Goal: Task Accomplishment & Management: Manage account settings

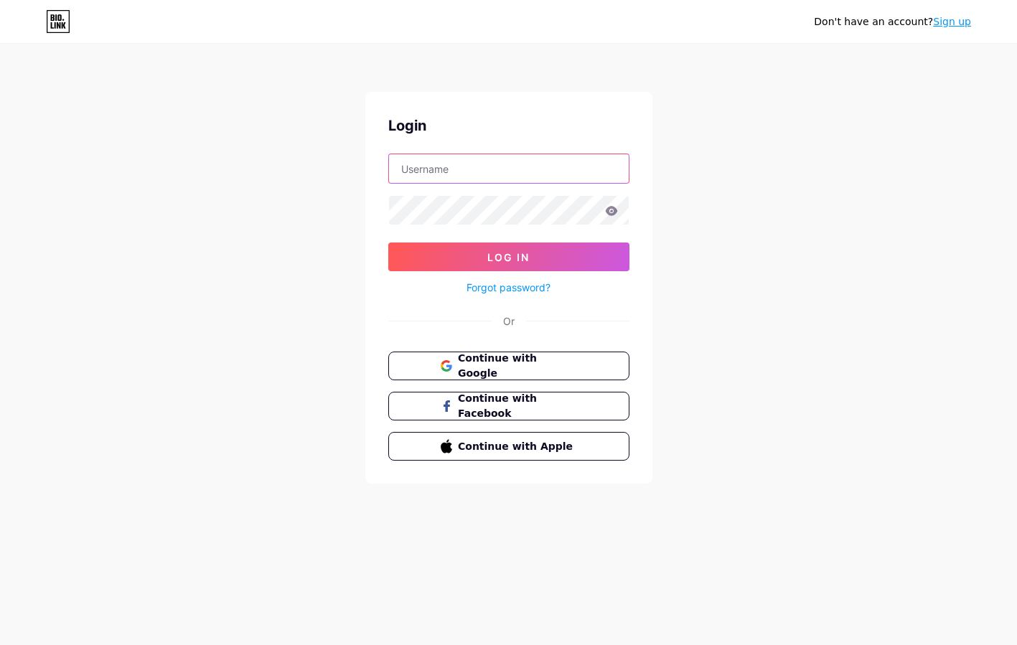
click at [482, 171] on input "text" at bounding box center [509, 168] width 240 height 29
type input "[DOMAIN_NAME]"
click at [496, 366] on span "Continue with Google" at bounding box center [517, 366] width 120 height 31
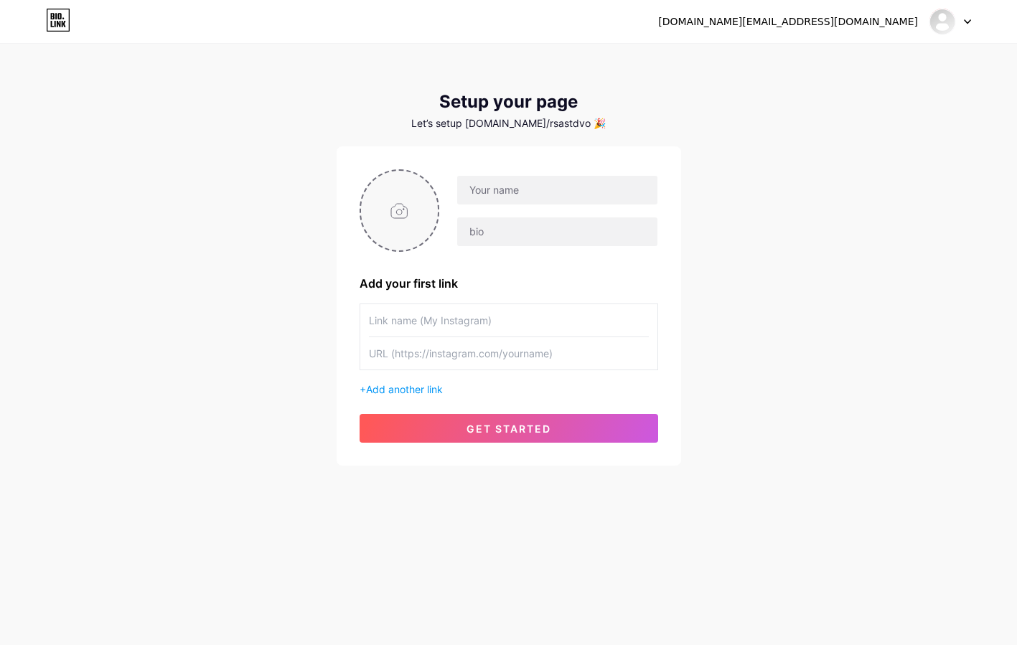
click at [395, 211] on input "file" at bounding box center [400, 211] width 78 height 80
type input "C:\fakepath\CIRCULAR red.png"
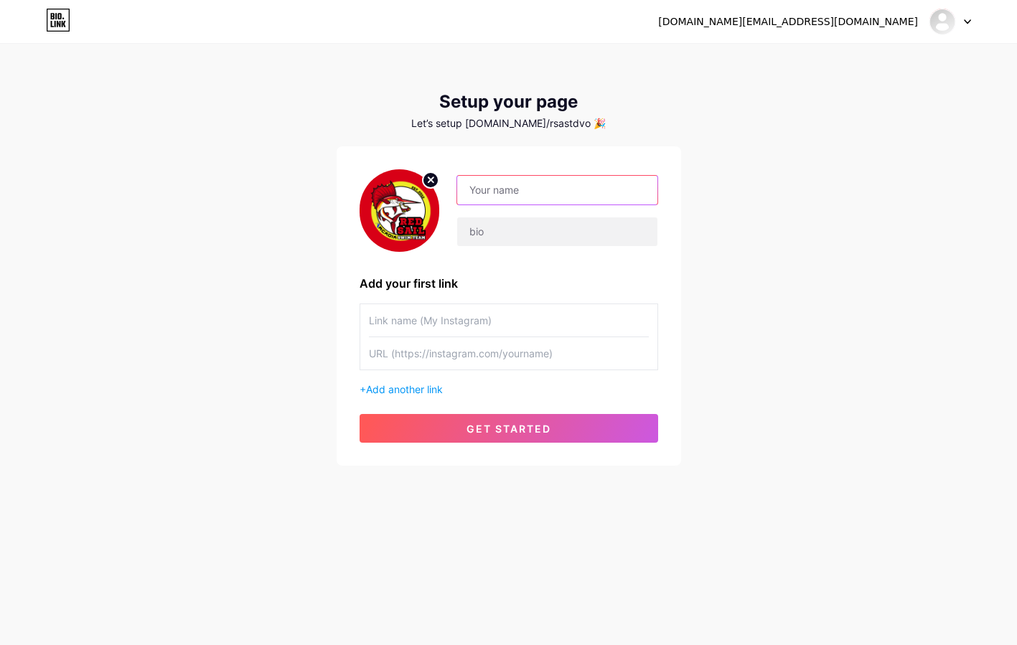
click at [485, 187] on input "text" at bounding box center [557, 190] width 200 height 29
type input "Red Sail Arcadia Swim Team"
click at [479, 234] on input "text" at bounding box center [557, 231] width 200 height 29
click at [495, 427] on span "get started" at bounding box center [509, 429] width 85 height 12
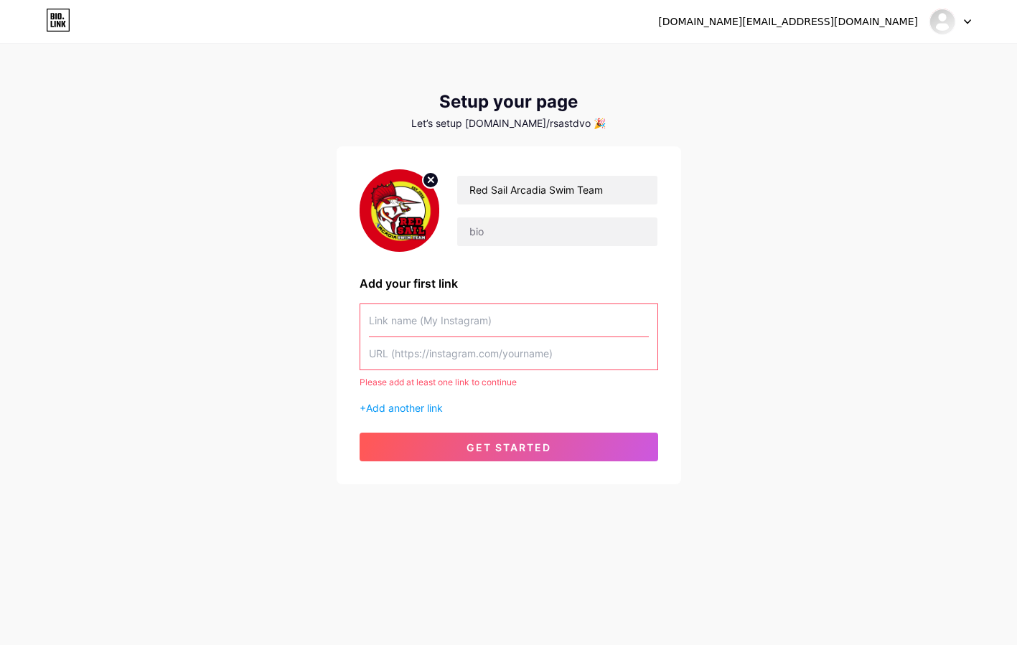
click at [440, 328] on input "text" at bounding box center [509, 320] width 280 height 32
click at [440, 355] on input "text" at bounding box center [509, 353] width 280 height 32
paste input "www.facebook.com/RedSailSwimmingTeam/"
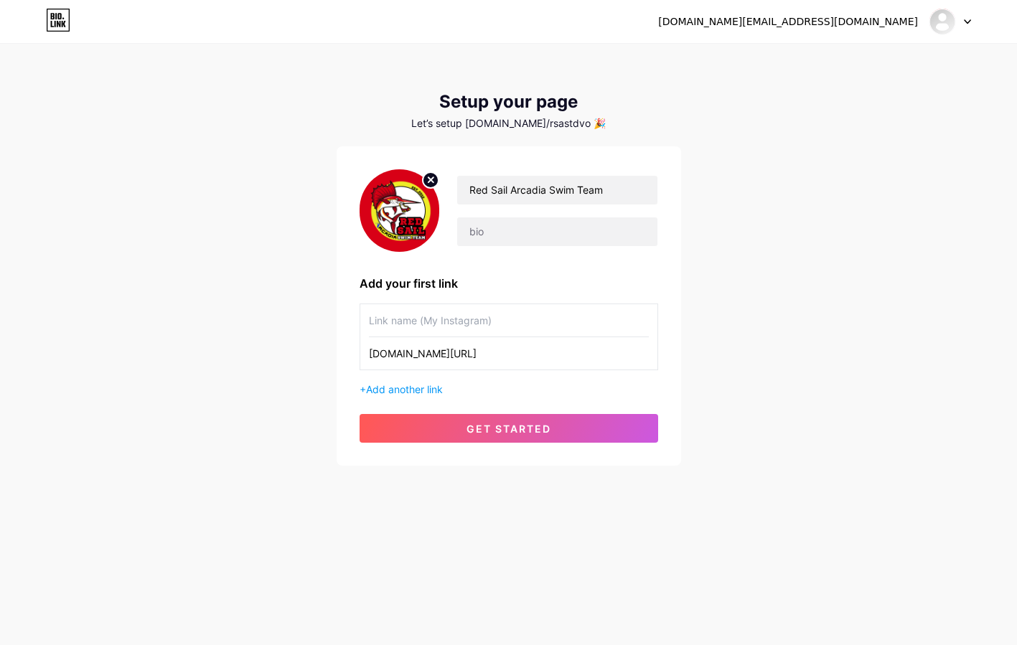
type input "www.facebook.com/RedSailSwimmingTeam/"
click at [412, 327] on input "text" at bounding box center [509, 320] width 280 height 32
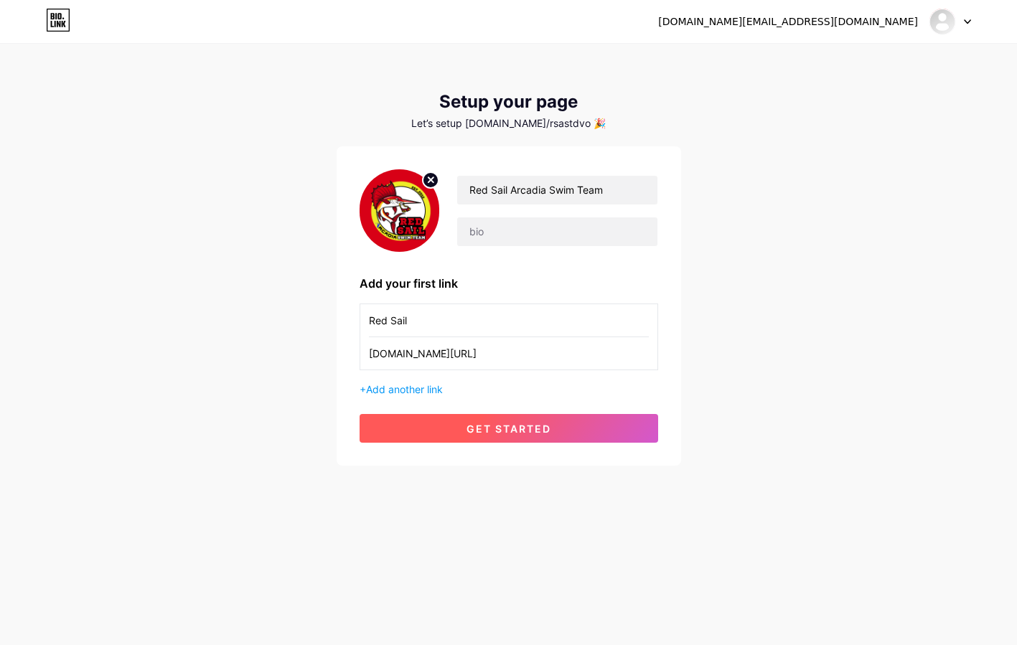
type input "Red Sail"
click at [483, 432] on span "get started" at bounding box center [509, 429] width 85 height 12
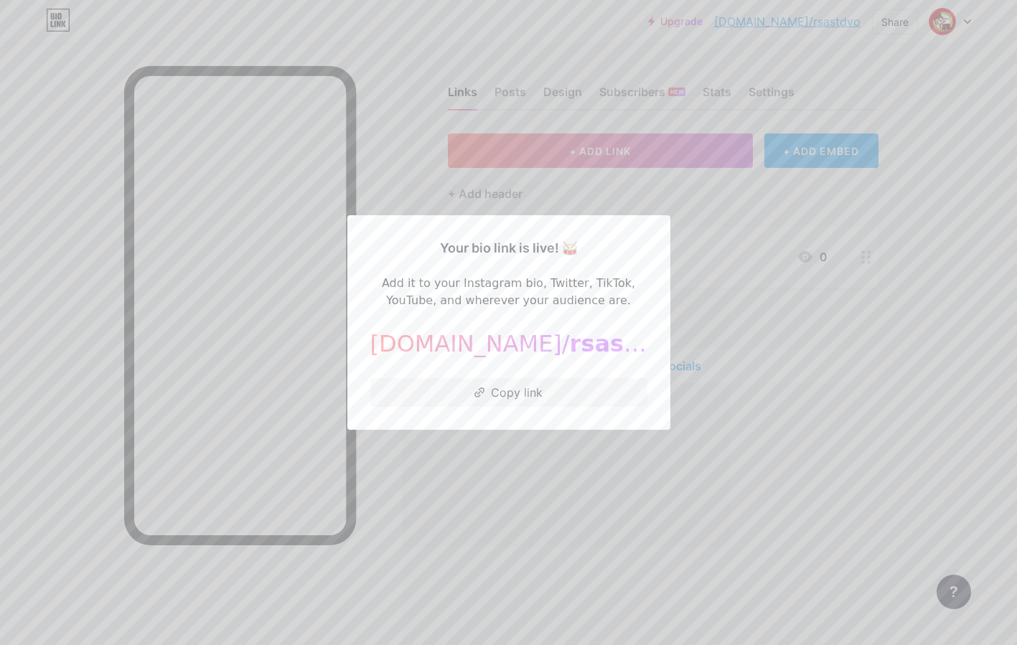
click at [744, 323] on div at bounding box center [508, 322] width 1017 height 645
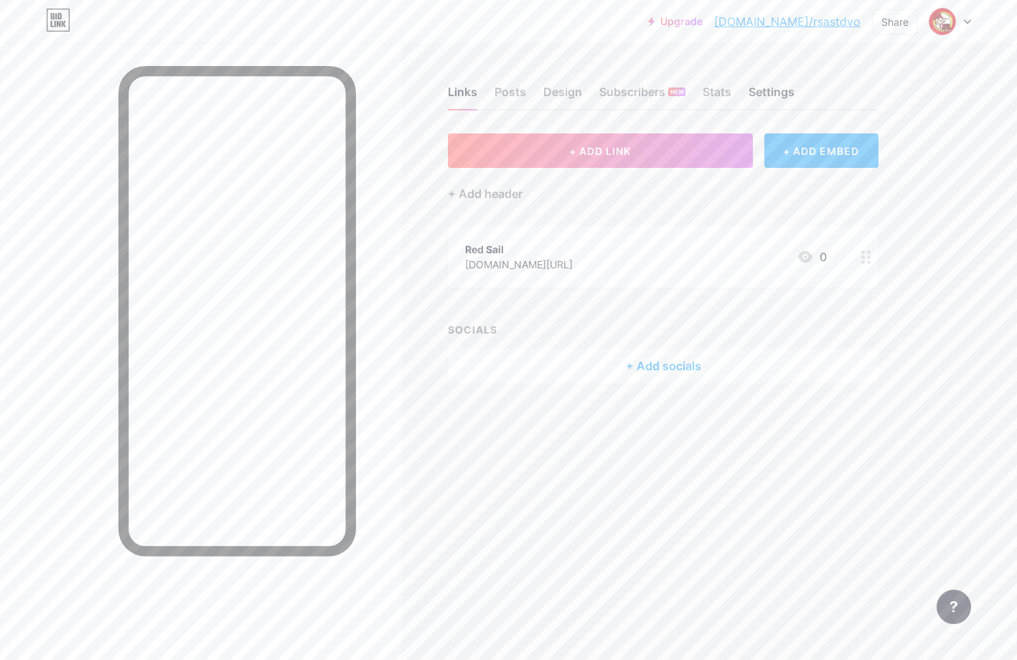
click at [766, 90] on div "Settings" at bounding box center [772, 96] width 46 height 26
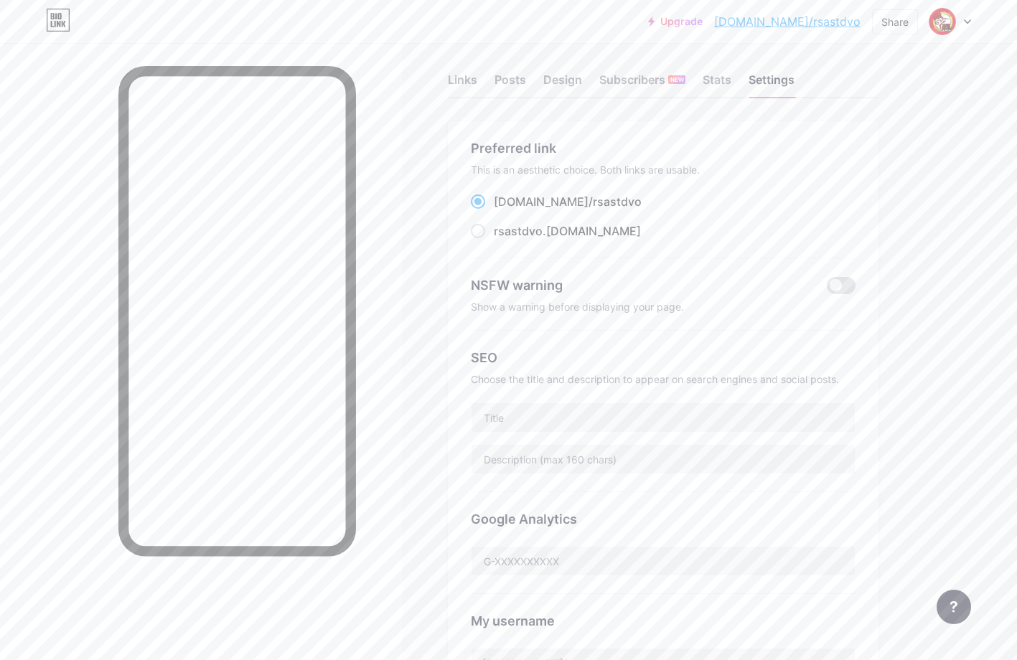
scroll to position [6, 0]
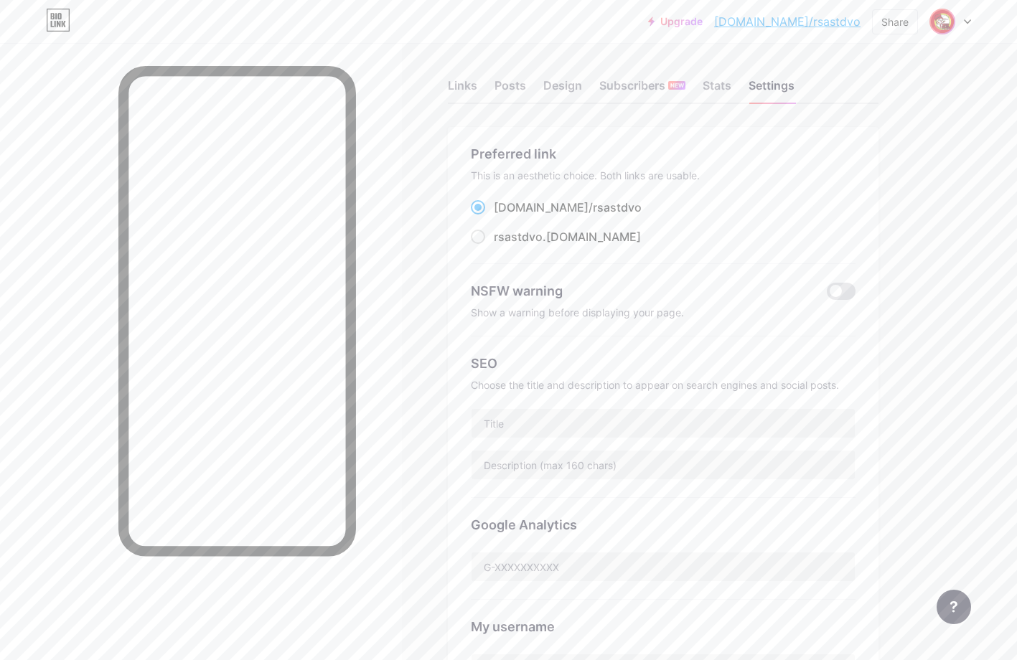
click at [945, 21] on img at bounding box center [942, 21] width 23 height 23
click at [703, 20] on link "Upgrade" at bounding box center [675, 21] width 55 height 11
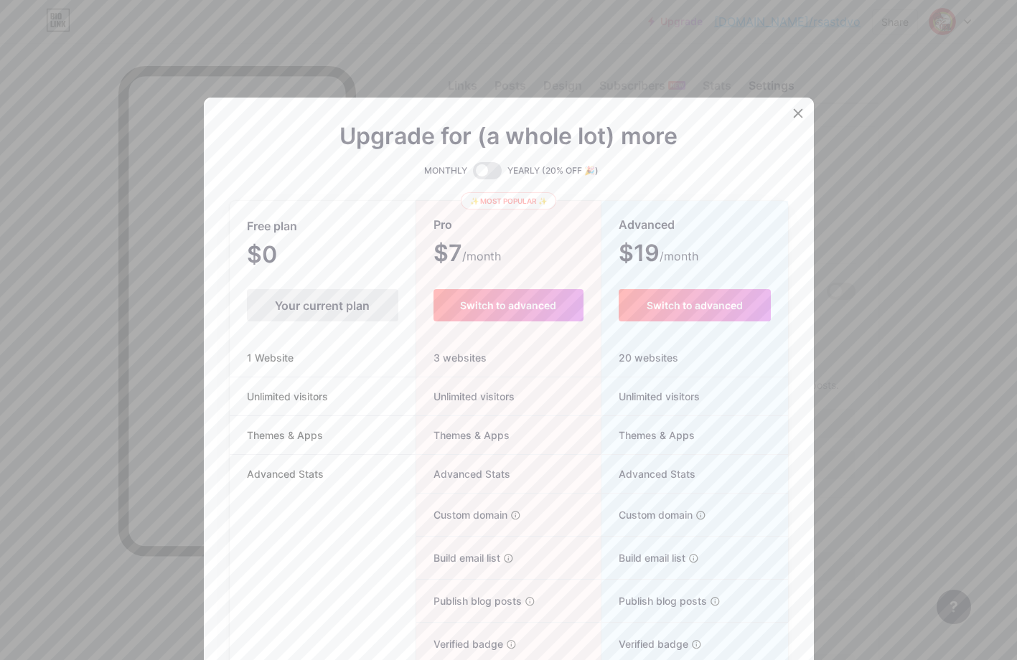
click at [795, 111] on icon at bounding box center [798, 114] width 8 height 8
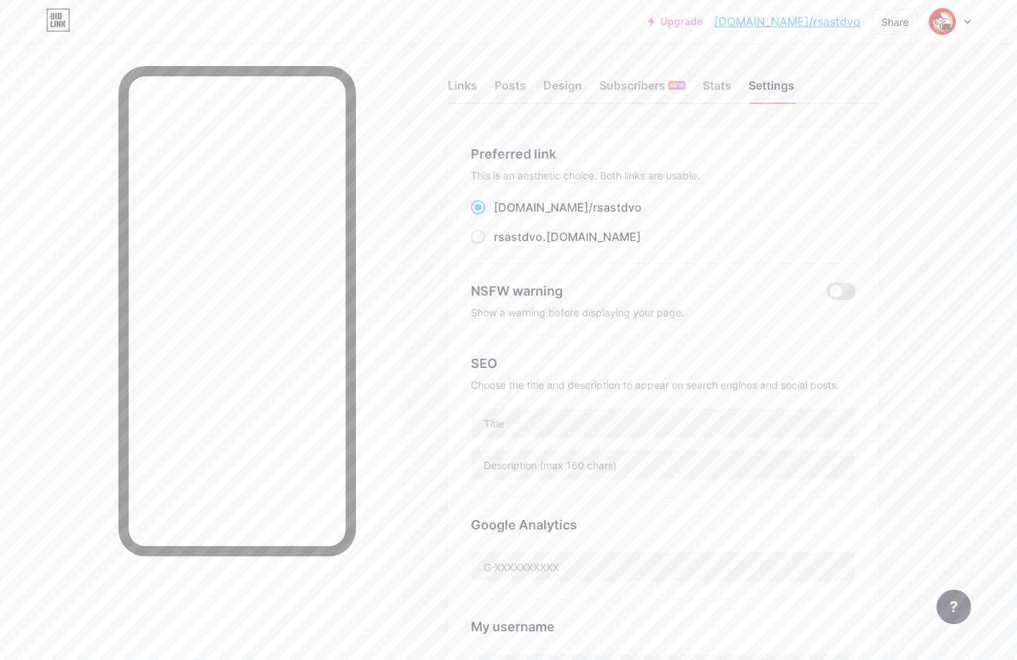
click at [379, 58] on div at bounding box center [201, 373] width 402 height 660
click at [461, 85] on div "Links" at bounding box center [462, 90] width 29 height 26
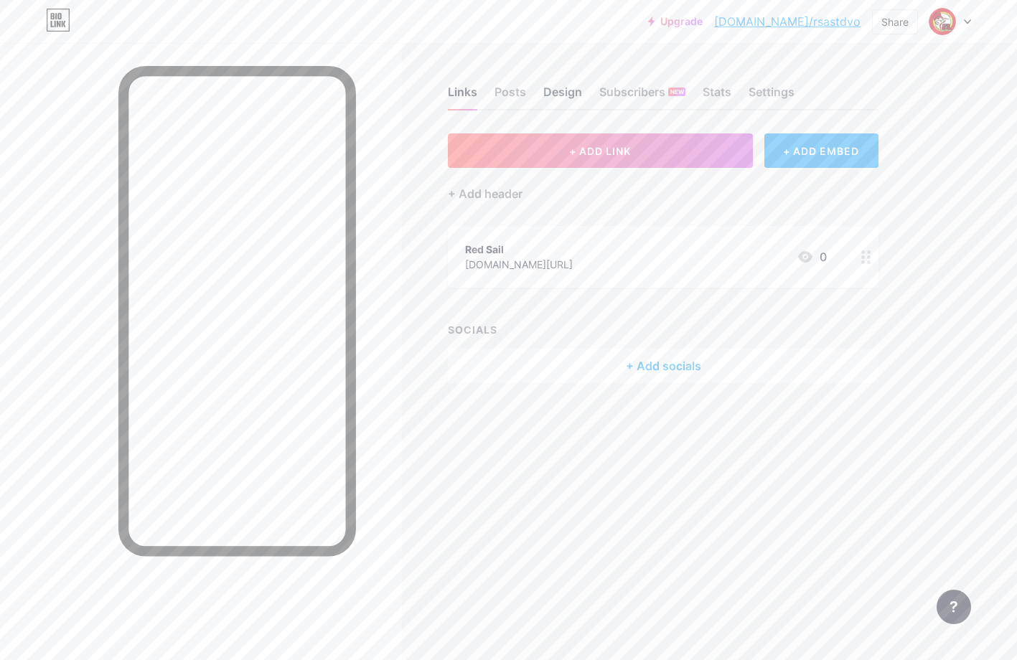
click at [565, 95] on div "Design" at bounding box center [562, 96] width 39 height 26
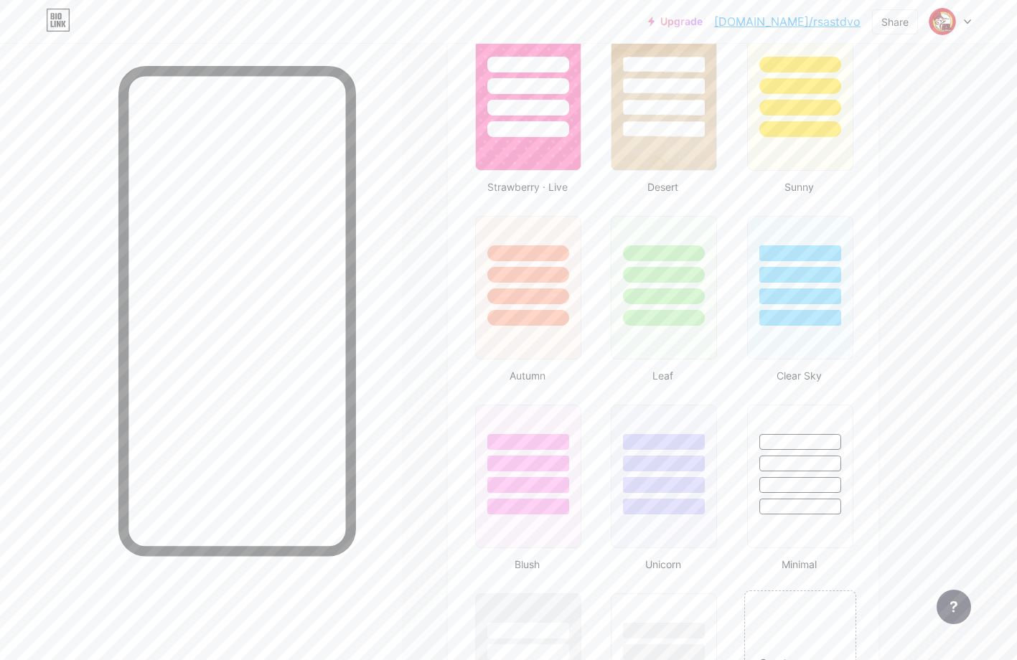
scroll to position [1166, 0]
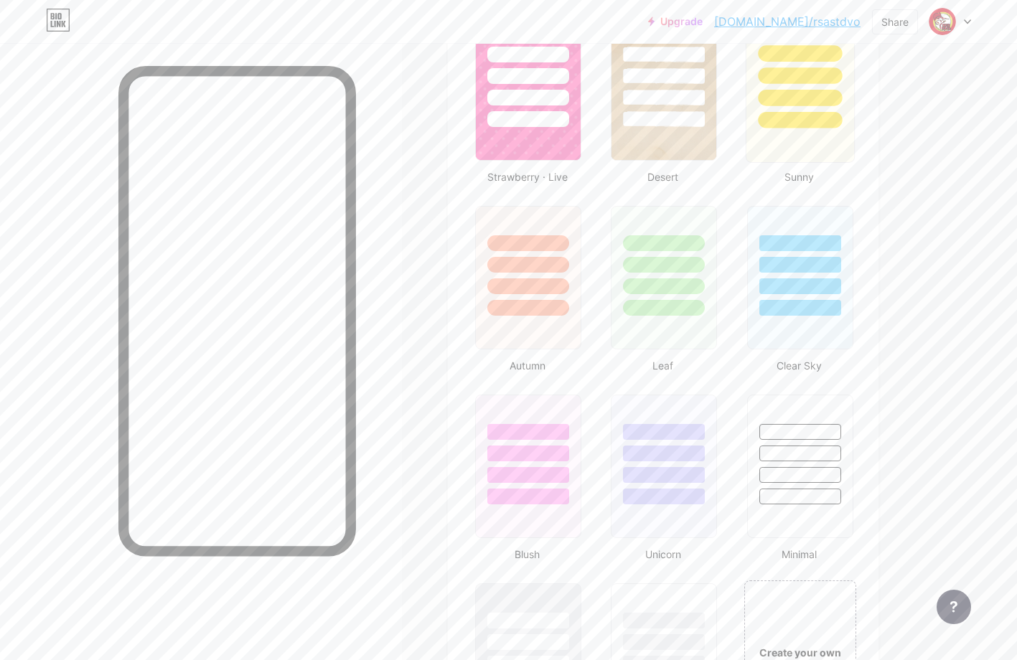
drag, startPoint x: 794, startPoint y: 149, endPoint x: 801, endPoint y: 154, distance: 9.2
click at [793, 149] on div at bounding box center [799, 89] width 109 height 148
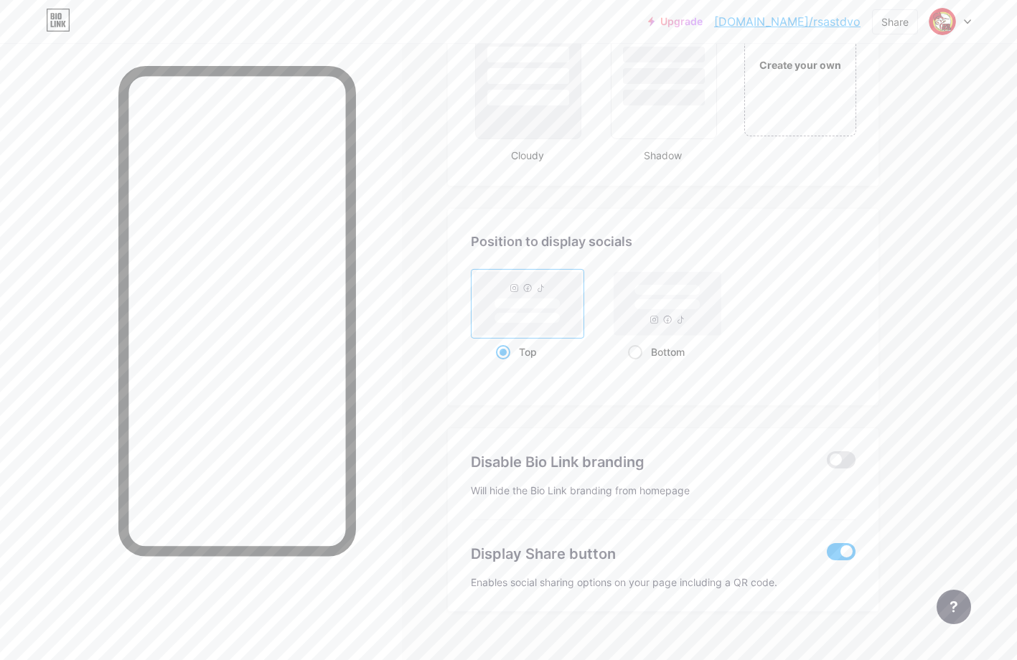
scroll to position [1778, 0]
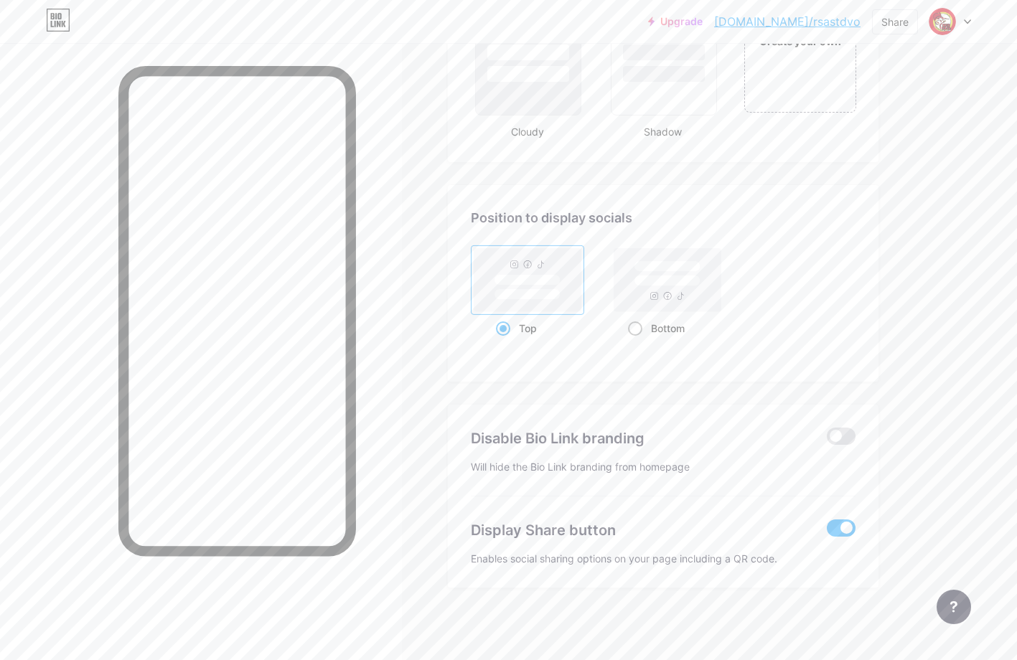
click at [637, 328] on span at bounding box center [635, 329] width 14 height 14
click at [637, 342] on input "Bottom" at bounding box center [632, 346] width 9 height 9
radio input "true"
click at [847, 436] on span at bounding box center [841, 436] width 29 height 17
click at [827, 440] on input "checkbox" at bounding box center [827, 440] width 0 height 0
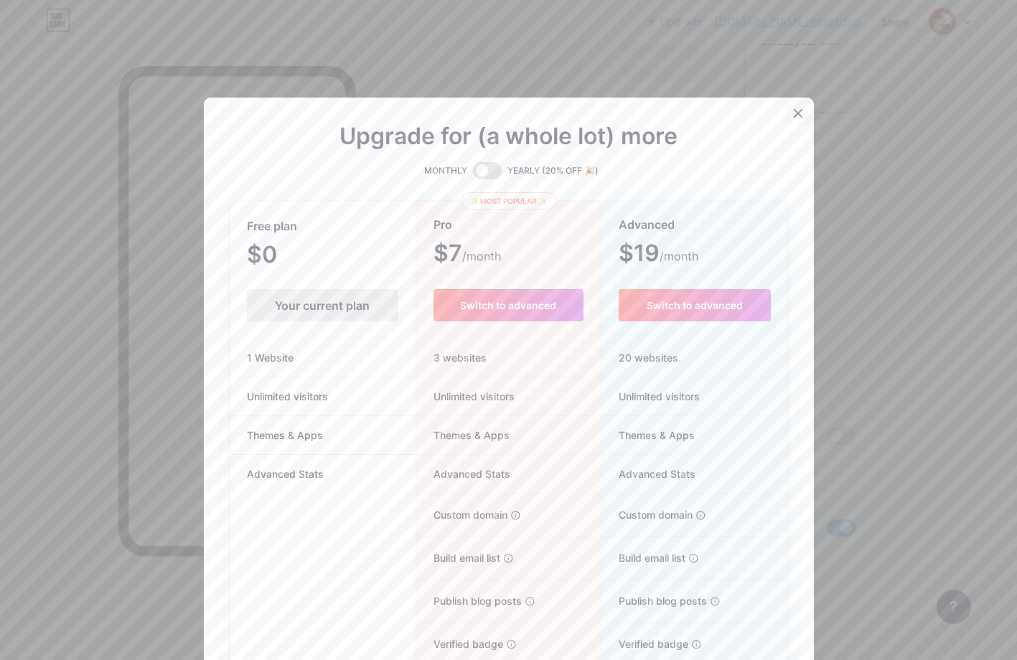
click at [797, 114] on icon at bounding box center [798, 114] width 8 height 8
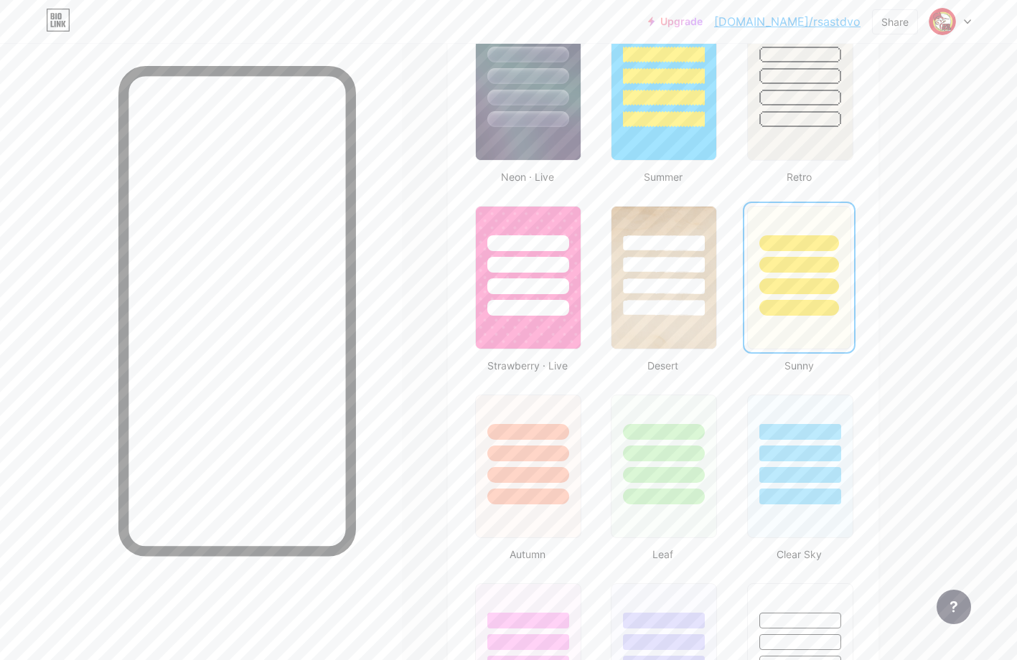
scroll to position [983, 0]
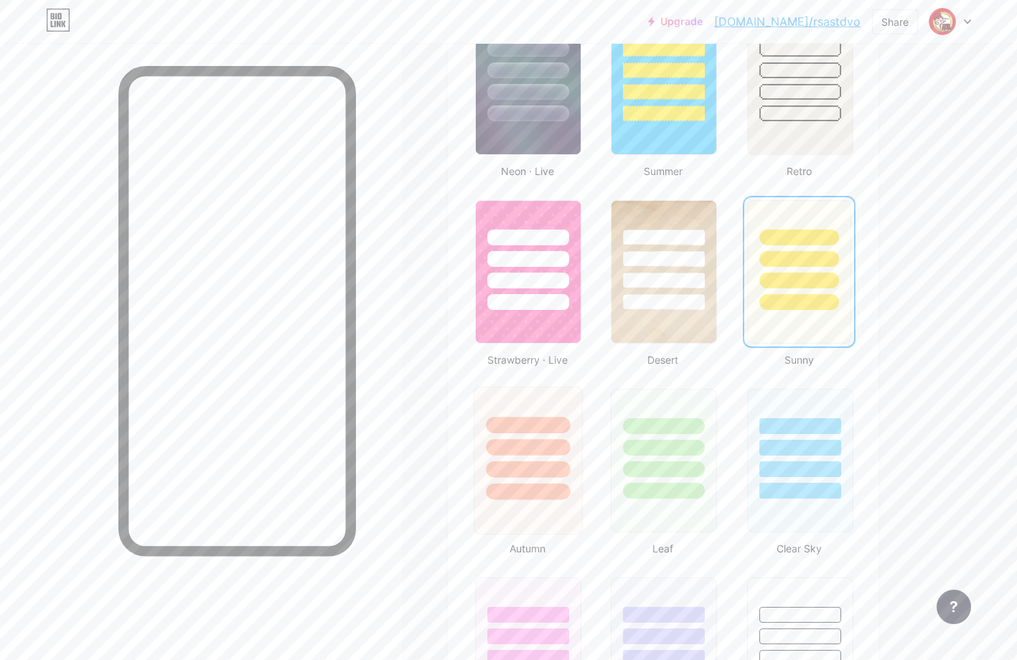
click at [535, 452] on div at bounding box center [528, 447] width 84 height 17
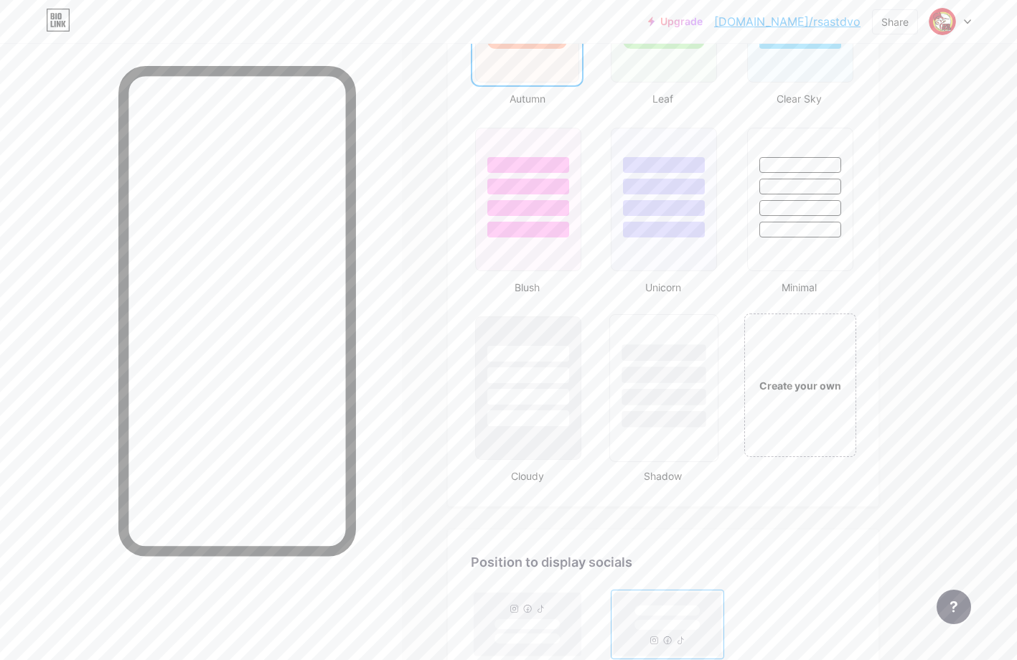
scroll to position [1422, 0]
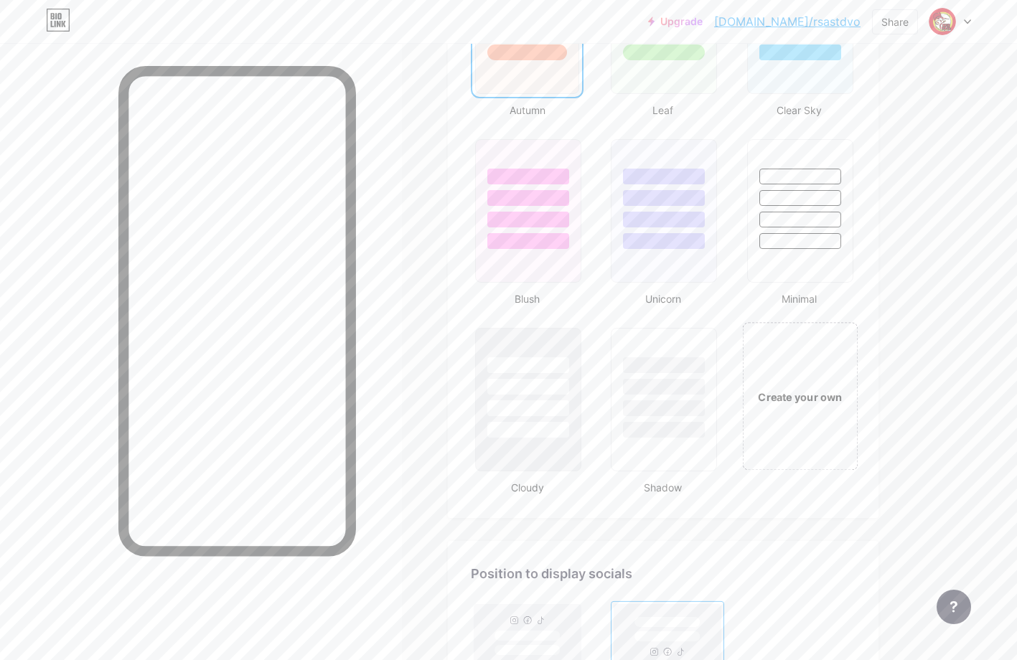
click at [778, 399] on div "Create your own" at bounding box center [800, 397] width 108 height 16
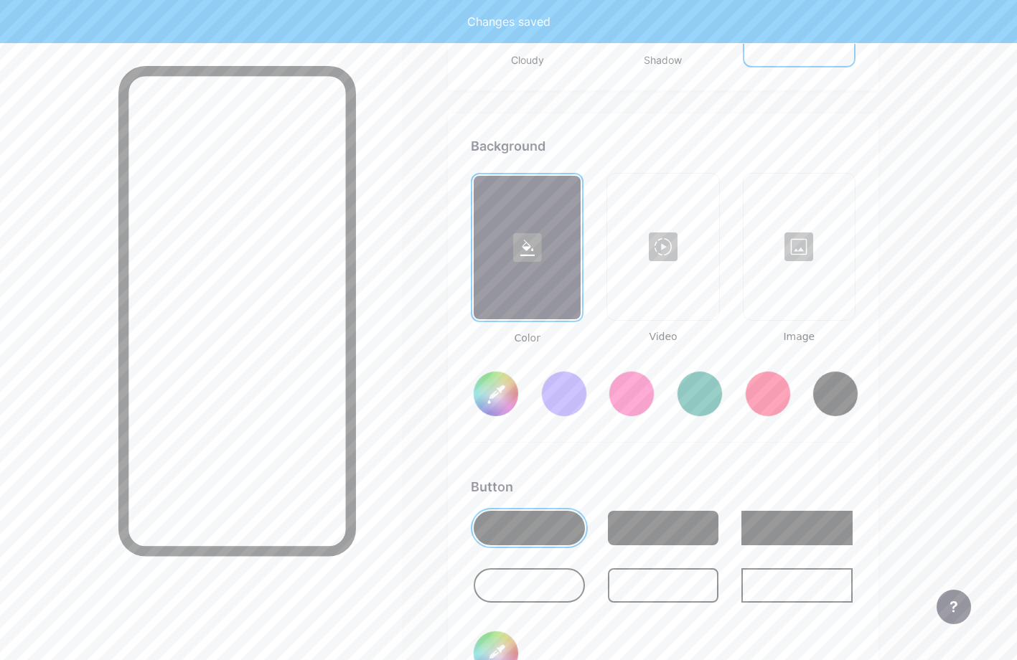
scroll to position [1906, 0]
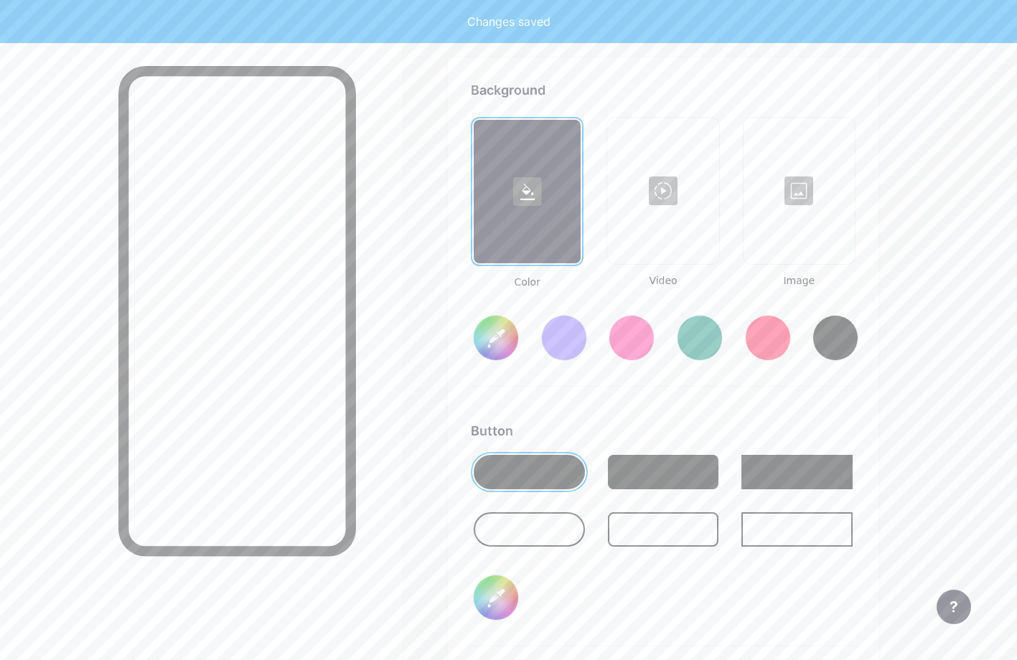
type input "#ffffff"
type input "#000000"
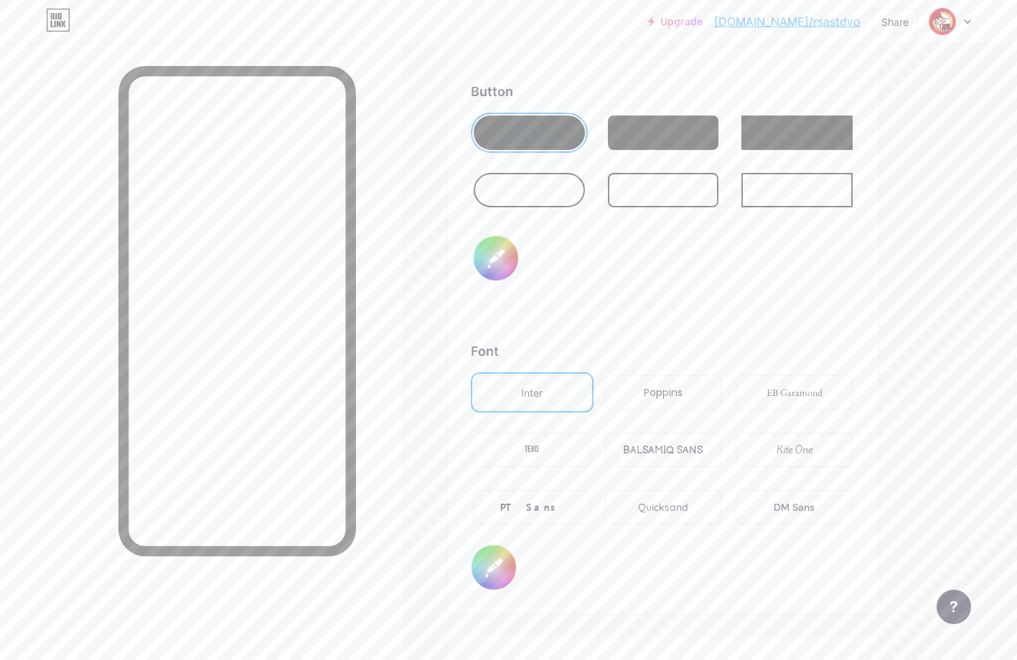
scroll to position [2248, 0]
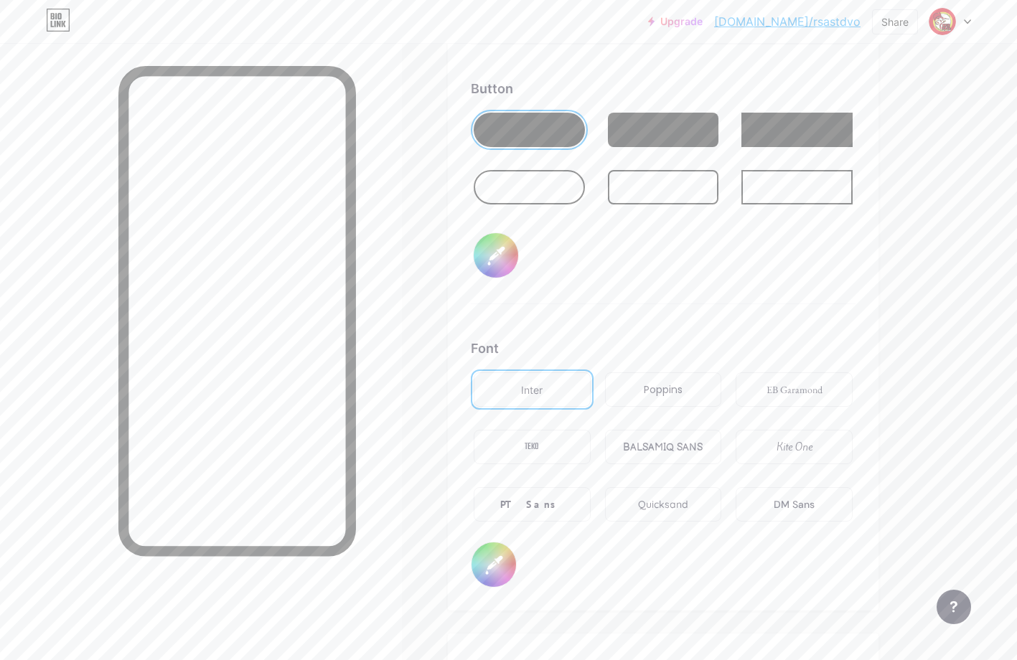
click at [675, 393] on div "Poppins" at bounding box center [663, 390] width 39 height 15
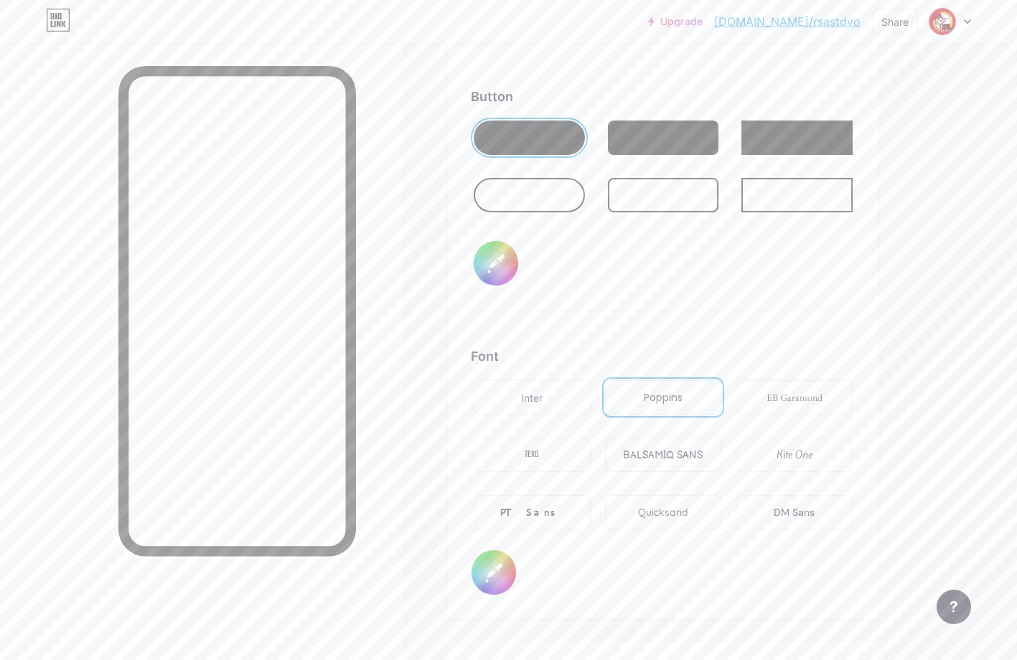
scroll to position [2237, 0]
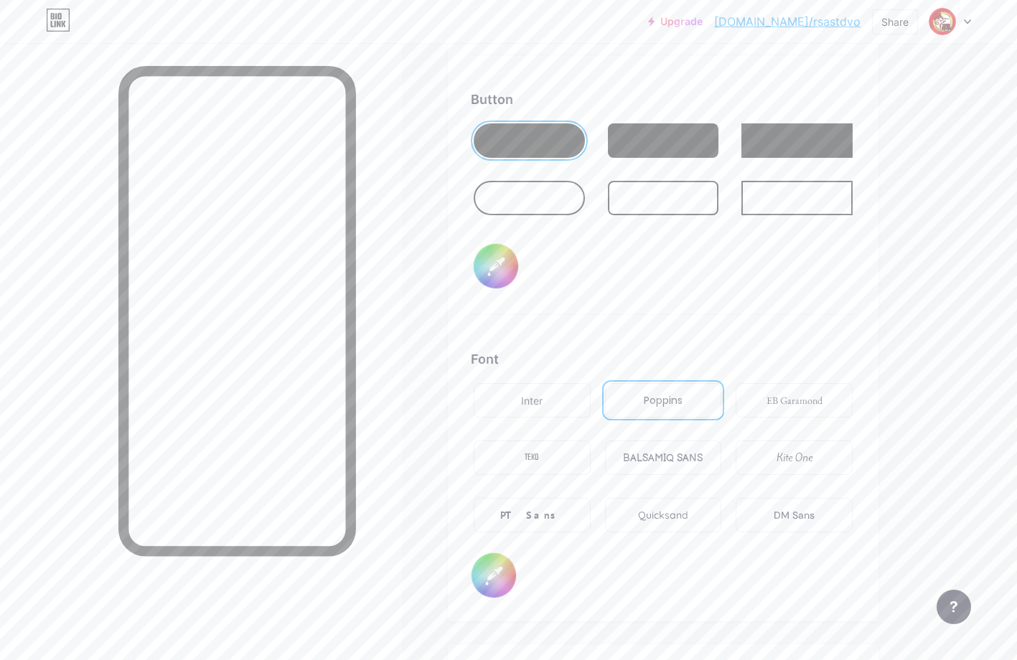
click at [630, 454] on div "BALSAMIQ SANS" at bounding box center [663, 458] width 80 height 15
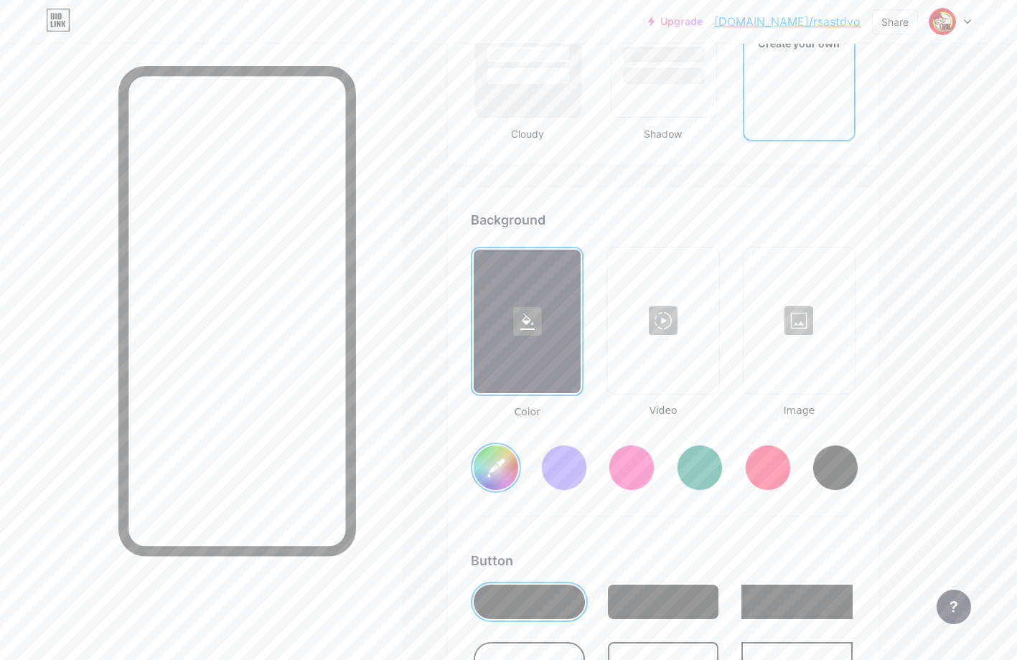
scroll to position [1772, 0]
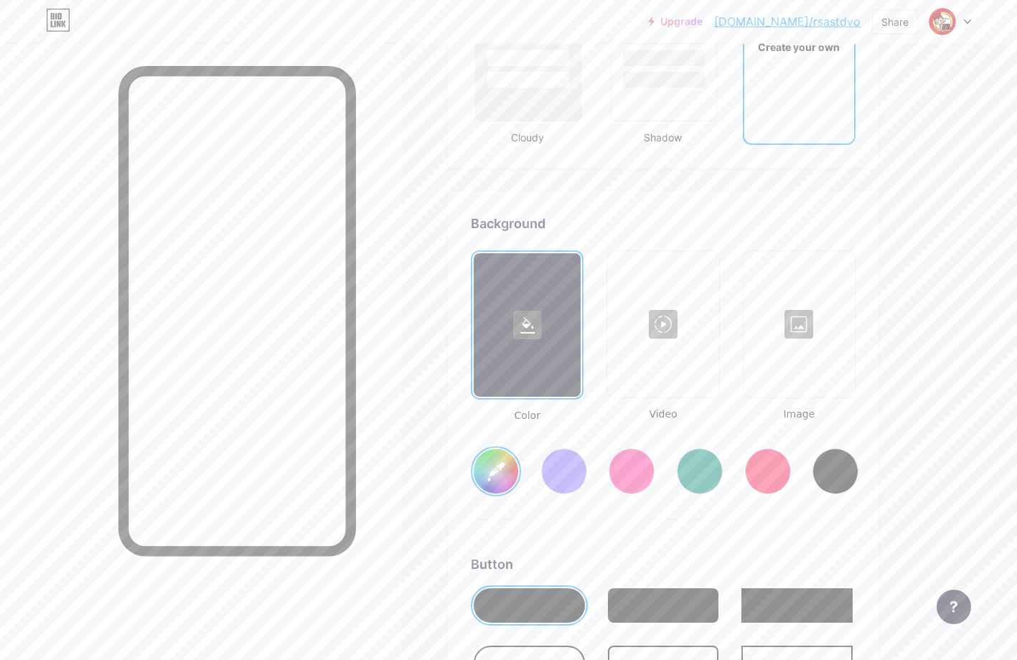
click at [777, 464] on div at bounding box center [768, 472] width 46 height 46
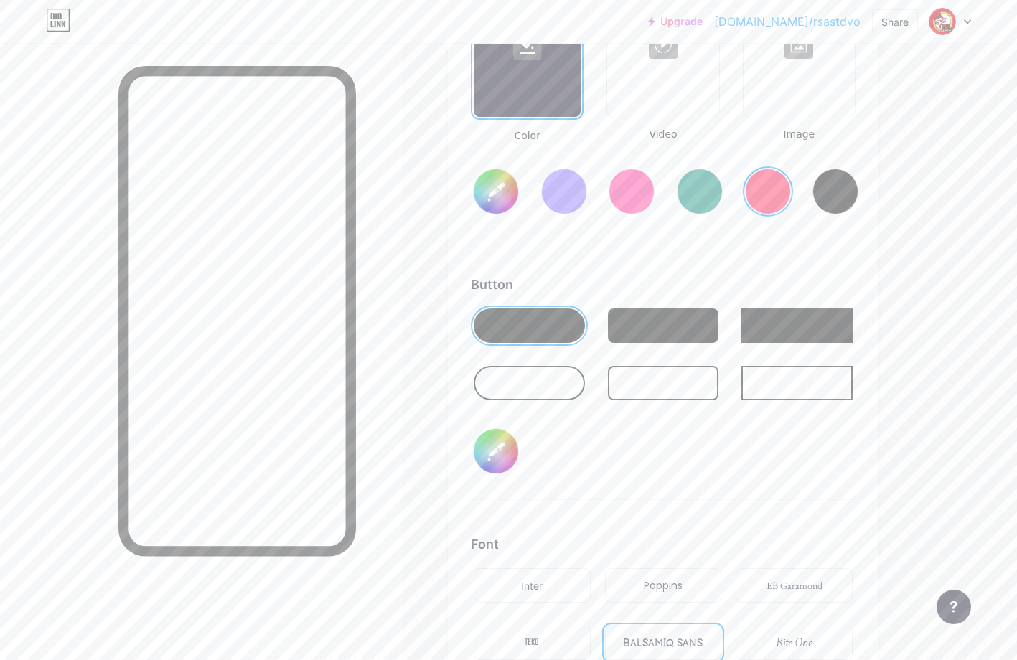
scroll to position [2053, 0]
click at [514, 377] on div at bounding box center [529, 382] width 111 height 34
click at [498, 441] on input "#000000" at bounding box center [496, 451] width 45 height 45
type input "#ff1f54"
type input "#ffffff"
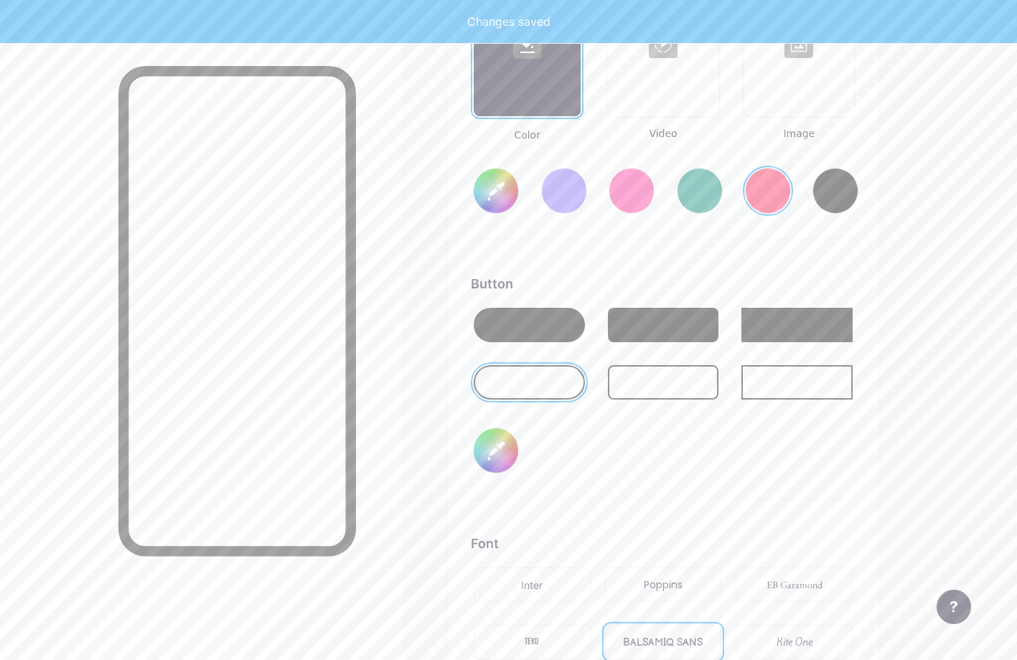
type input "#ff1f54"
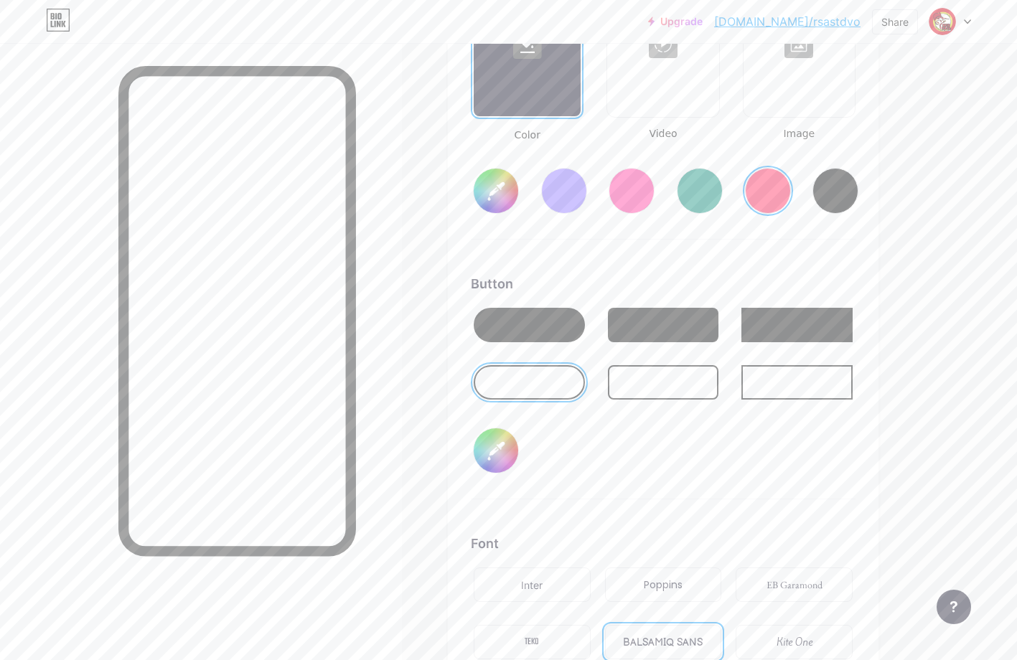
type input "#ffffff"
click at [533, 328] on div at bounding box center [529, 325] width 111 height 34
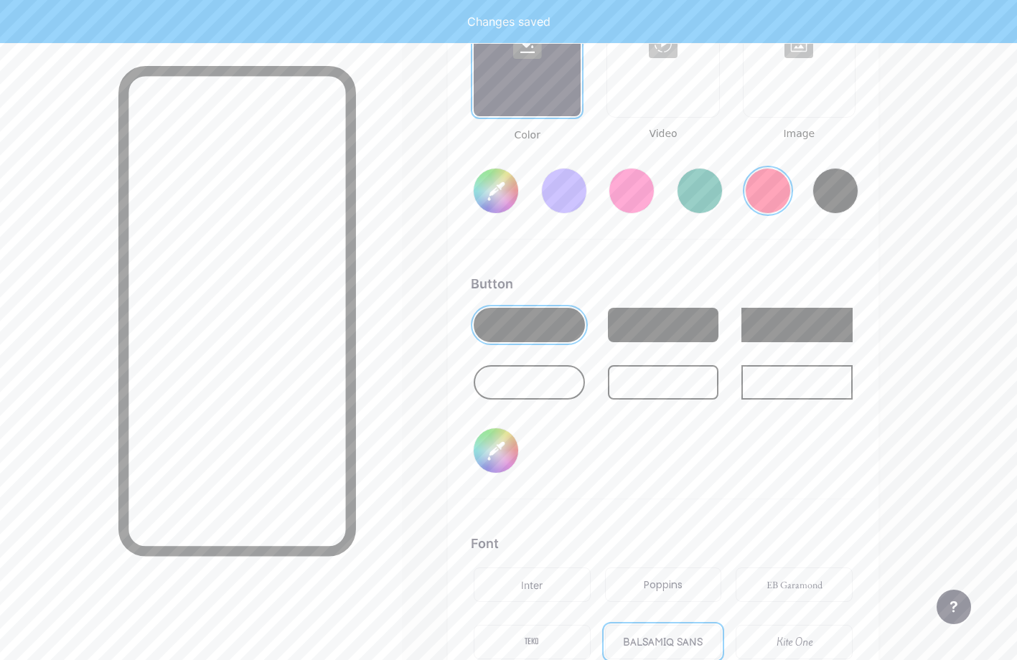
type input "#ff1f54"
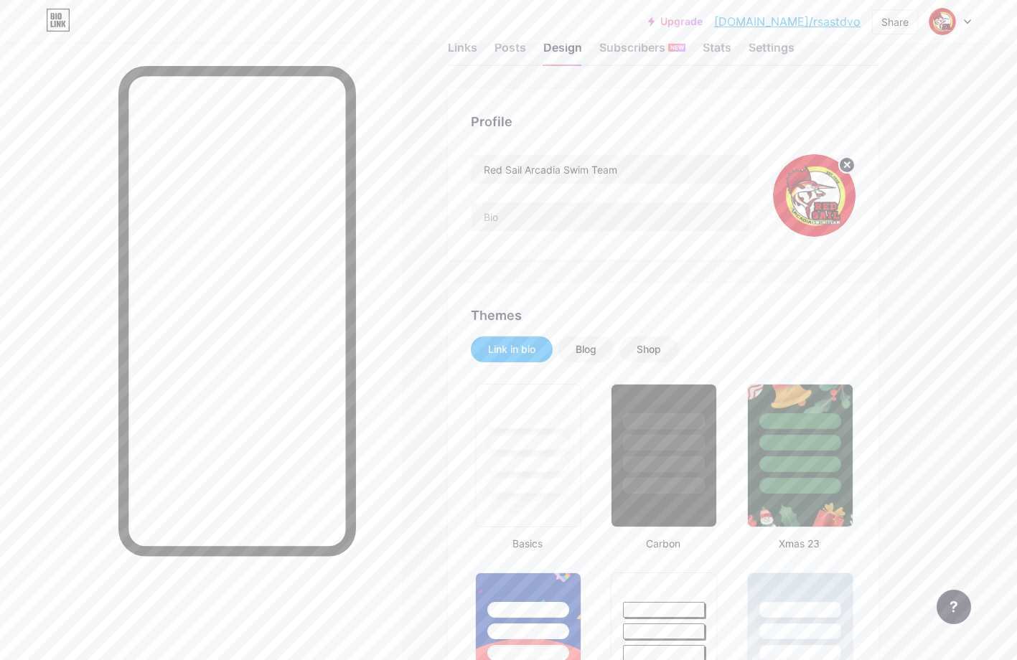
scroll to position [0, 0]
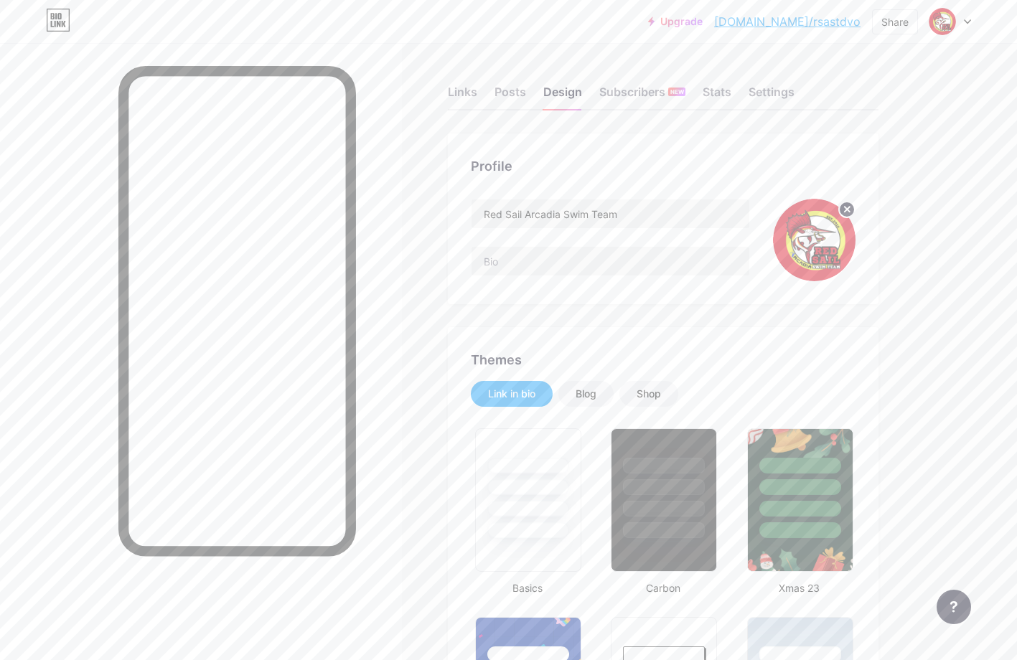
click at [810, 238] on img at bounding box center [814, 240] width 83 height 83
click at [851, 208] on circle at bounding box center [847, 210] width 16 height 16
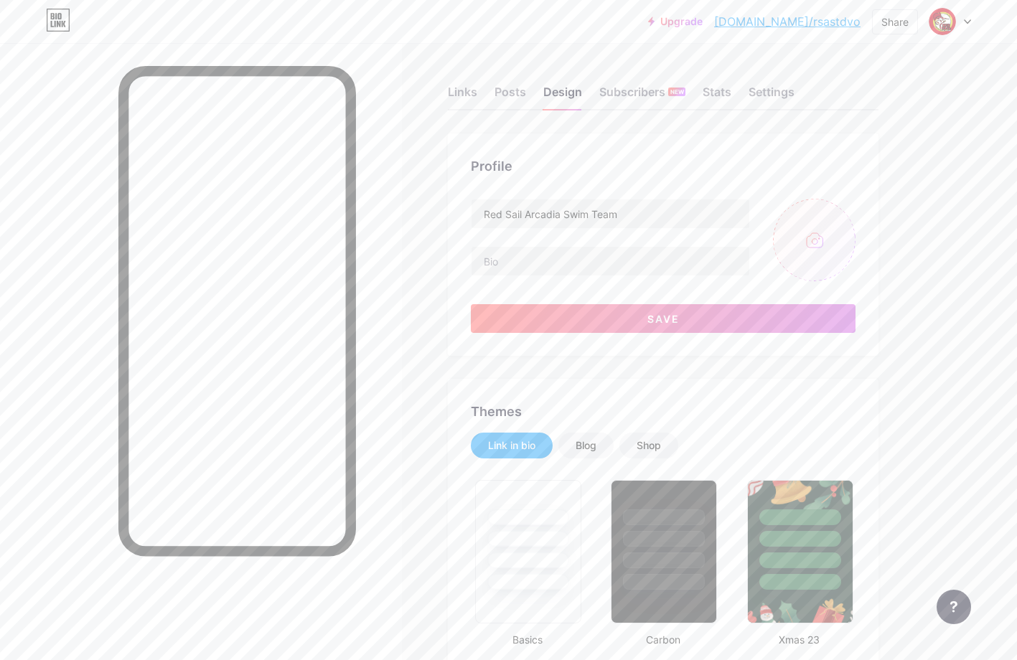
click at [817, 243] on input "file" at bounding box center [814, 240] width 83 height 83
type input "C:\fakepath\CIRCULAR.png"
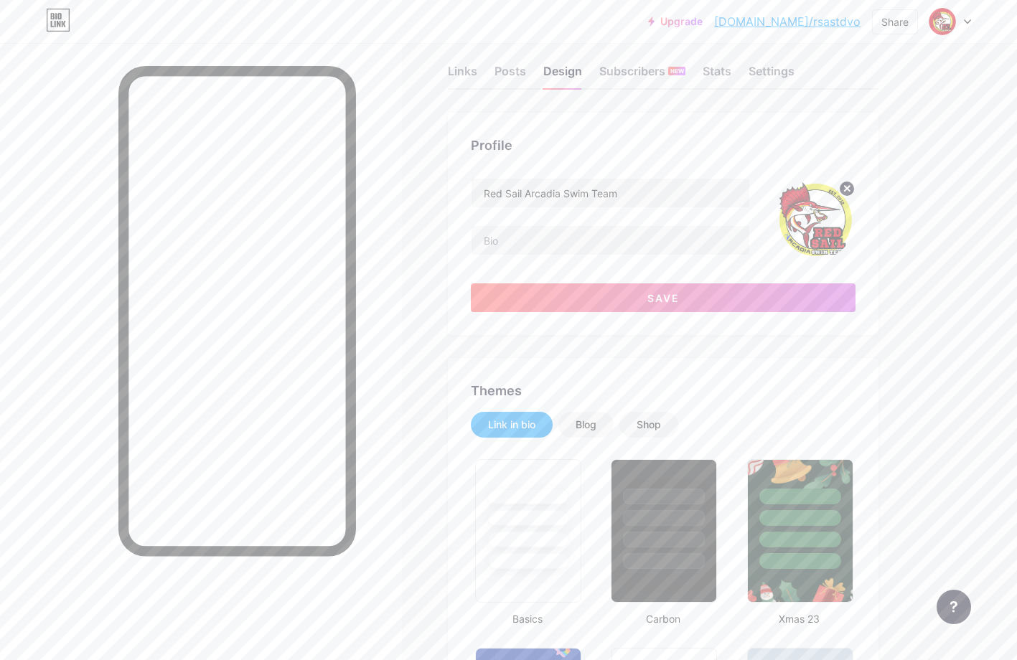
scroll to position [22, 0]
click at [825, 228] on img at bounding box center [814, 218] width 83 height 83
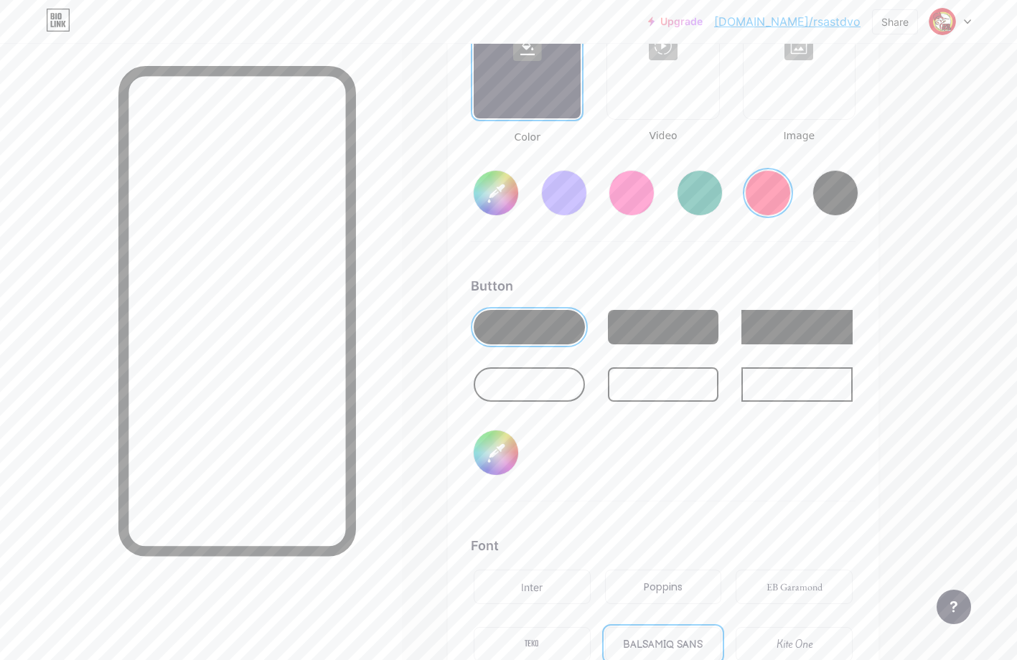
scroll to position [2107, 0]
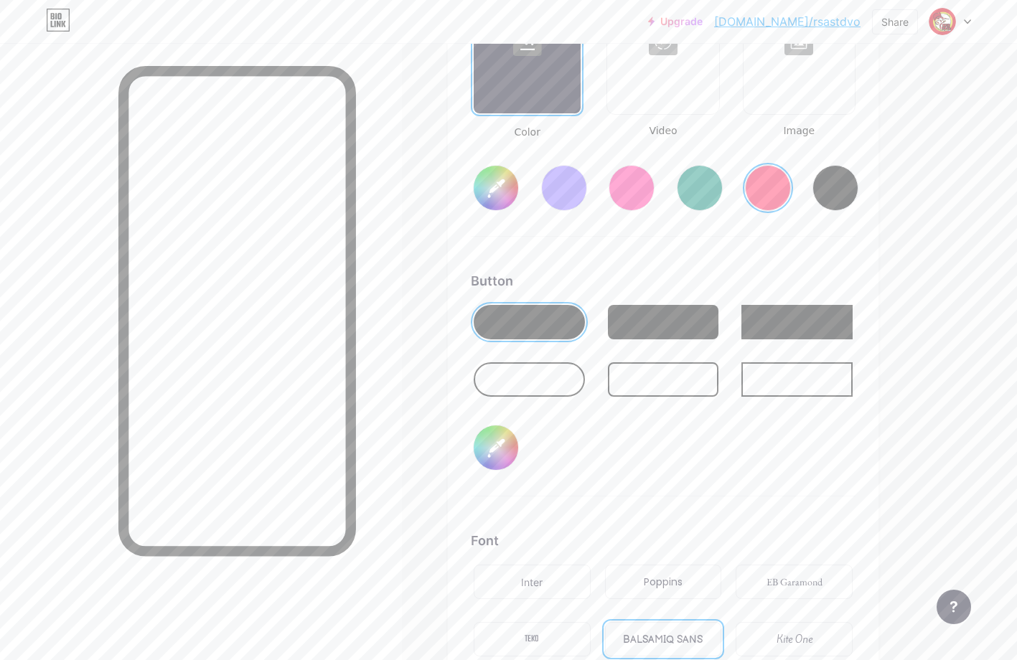
click at [659, 329] on div at bounding box center [663, 322] width 111 height 34
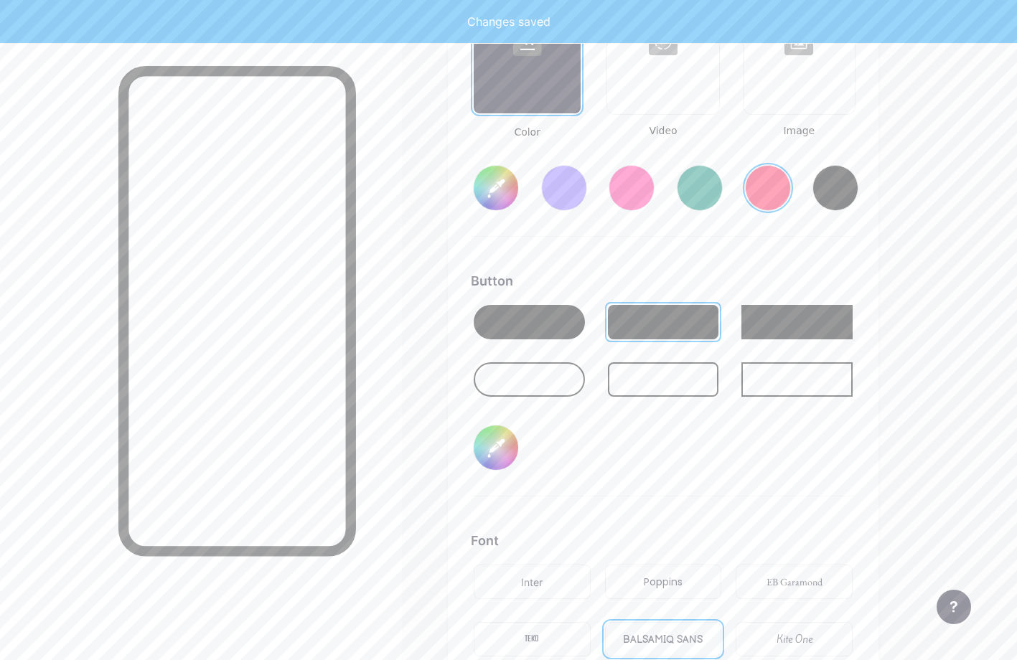
type input "#ff1f54"
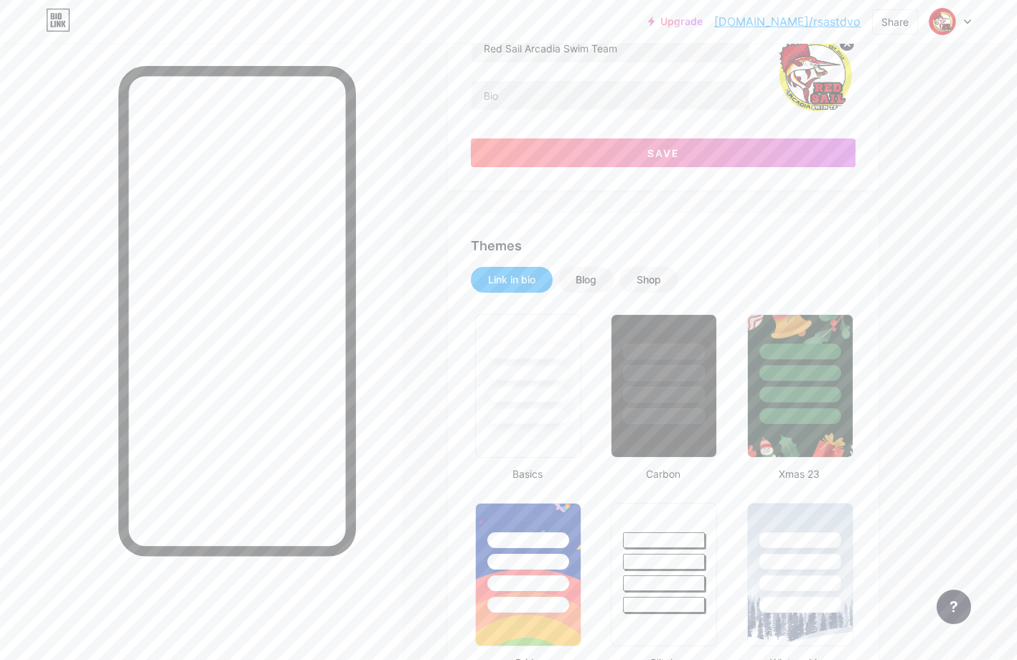
scroll to position [0, 0]
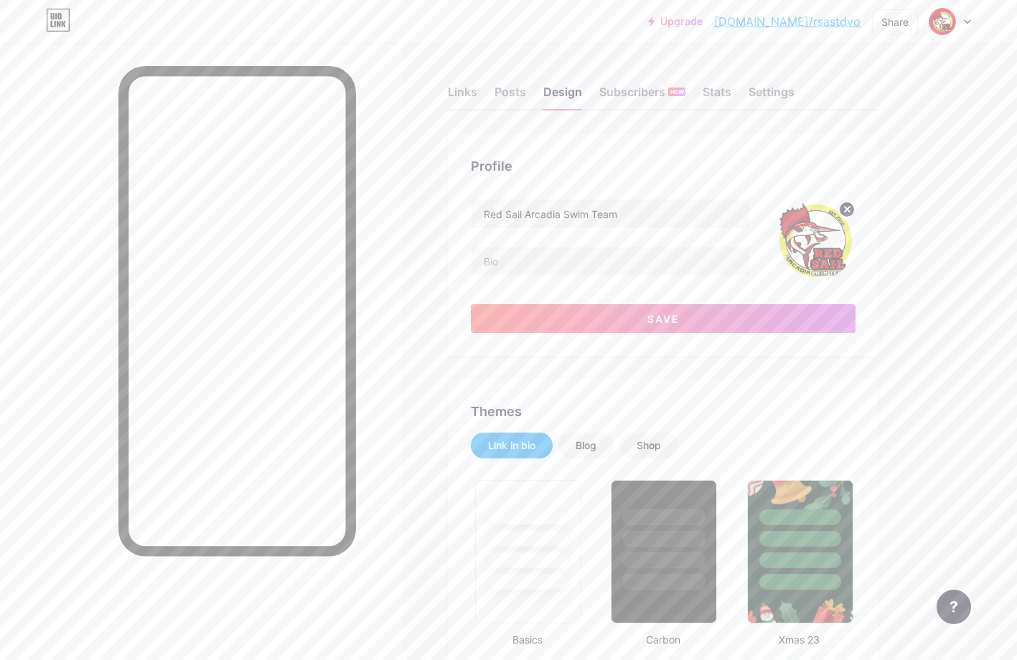
click at [846, 212] on circle at bounding box center [847, 210] width 16 height 16
click at [825, 244] on input "file" at bounding box center [814, 240] width 83 height 83
type input "C:\fakepath\CIRCULAR red.png"
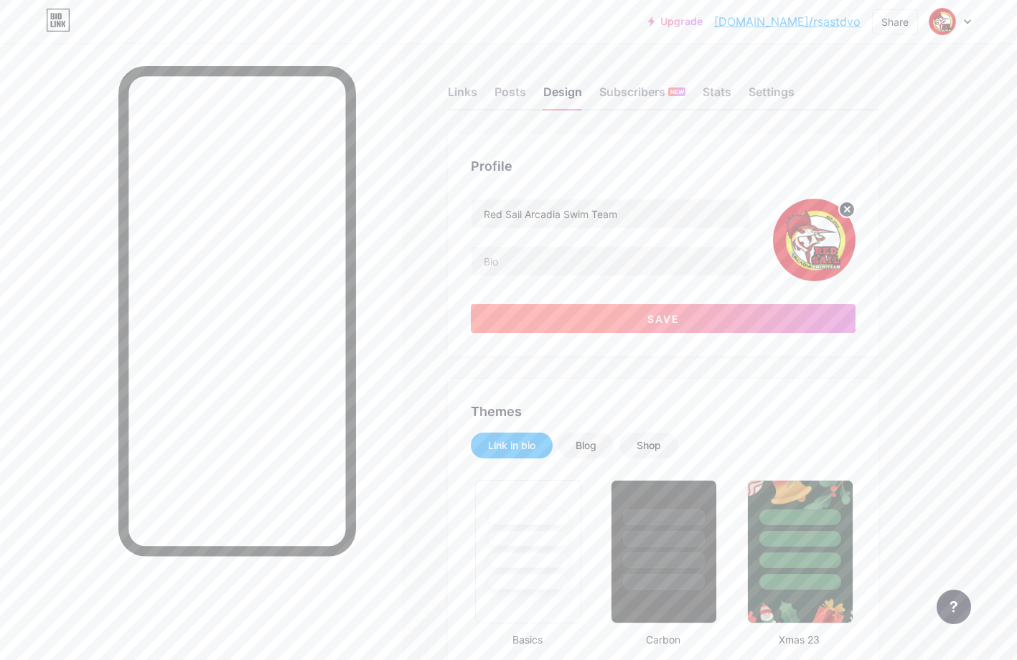
click at [691, 312] on button "Save" at bounding box center [663, 318] width 385 height 29
type input "#ff1f54"
